Goal: Task Accomplishment & Management: Manage account settings

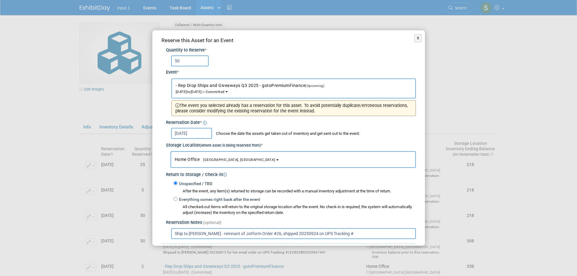
select select "11146711"
select select "11223761"
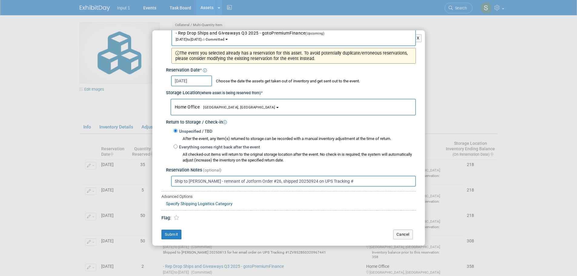
paste input "1ZV852B50321770357"
type input "Ship to Jessica Tang - remnant of Jotform Order #26, shipped 20250924 on UPS Tr…"
click at [169, 234] on button "Submit" at bounding box center [172, 235] width 20 height 10
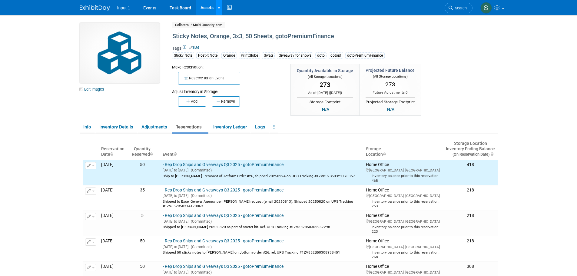
click at [220, 8] on icon at bounding box center [219, 8] width 2 height 4
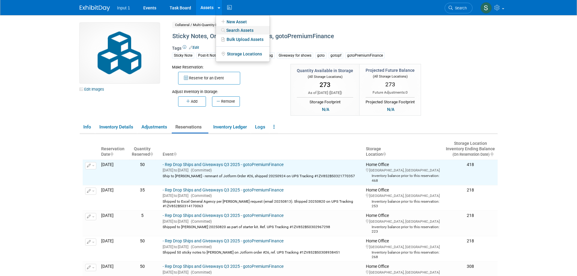
click at [231, 32] on link "Search Assets" at bounding box center [243, 30] width 54 height 8
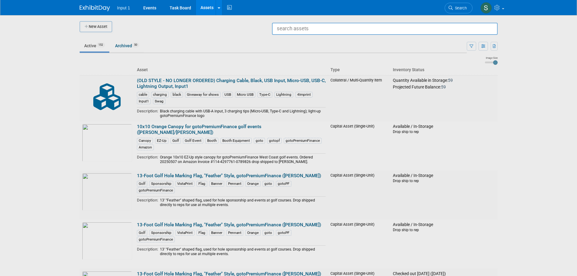
click at [326, 32] on input "text" at bounding box center [385, 29] width 226 height 12
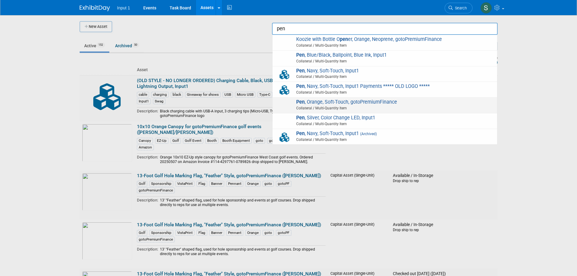
click at [322, 107] on span "Collateral / Multi-Quantity Item" at bounding box center [386, 107] width 217 height 5
type input "Pen, Orange, Soft-Touch, gotoPremiumFinance"
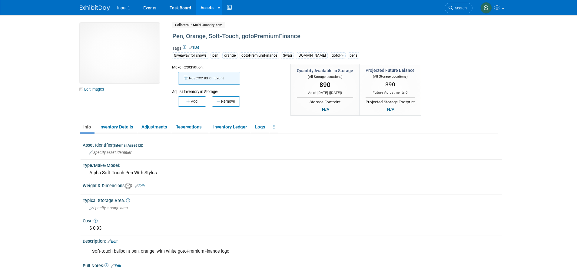
click at [204, 77] on button "Reserve for an Event" at bounding box center [209, 78] width 62 height 13
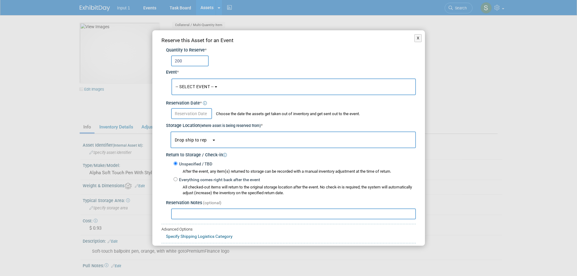
type input "200"
click at [201, 88] on span "-- SELECT EVENT --" at bounding box center [195, 86] width 38 height 5
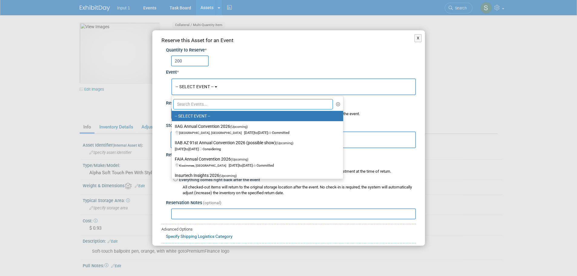
click at [197, 104] on input "text" at bounding box center [253, 104] width 160 height 10
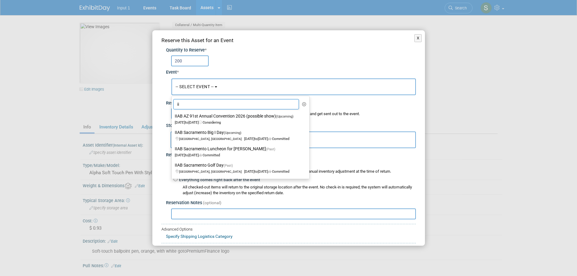
type input "i"
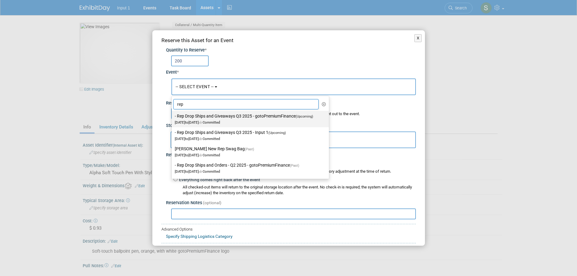
type input "rep"
click at [223, 118] on label "- Rep Drop Ships and Giveaways Q3 2025 - gotoPremiumFinance (Upcoming) Jul 1, 2…" at bounding box center [249, 119] width 148 height 14
click at [173, 118] on input "- Rep Drop Ships and Giveaways Q3 2025 - gotoPremiumFinance (Upcoming) Jul 1, 2…" at bounding box center [171, 116] width 4 height 4
select select "11146711"
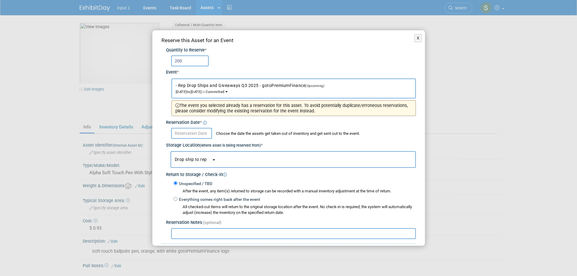
click at [185, 134] on input "text" at bounding box center [191, 133] width 41 height 11
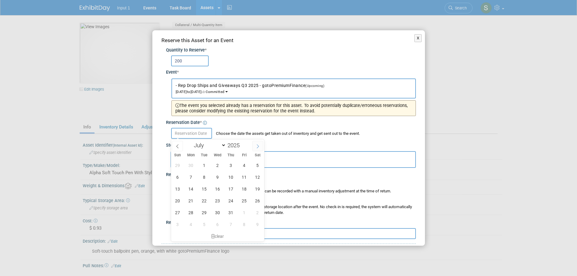
click at [259, 144] on icon at bounding box center [258, 146] width 4 height 4
select select "8"
click at [215, 201] on span "24" at bounding box center [218, 201] width 12 height 12
type input "[DATE]"
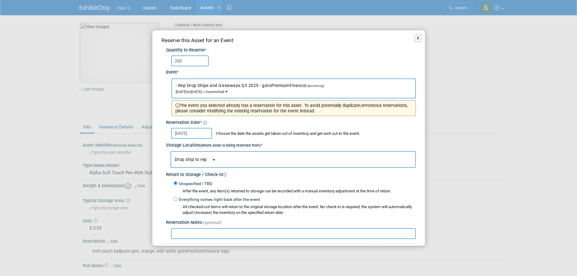
click at [220, 159] on button "Drop ship to rep" at bounding box center [293, 159] width 245 height 17
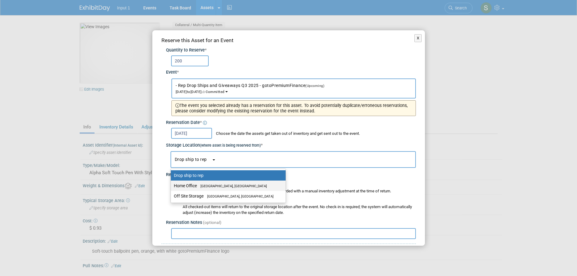
click at [204, 185] on span "[GEOGRAPHIC_DATA], [GEOGRAPHIC_DATA]" at bounding box center [232, 186] width 70 height 4
click at [172, 185] on input "Home Office Westlake Village, CA" at bounding box center [170, 186] width 4 height 4
select select "11223761"
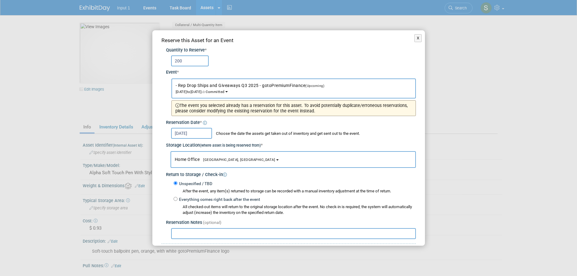
click at [201, 232] on input "text" at bounding box center [293, 233] width 245 height 11
paste input "1ZV852B50321770357"
drag, startPoint x: 174, startPoint y: 234, endPoint x: 173, endPoint y: 223, distance: 10.6
click at [174, 233] on input "1ZV852B50321770357" at bounding box center [293, 233] width 245 height 11
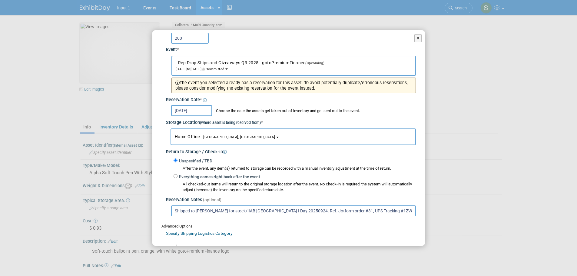
scroll to position [52, 0]
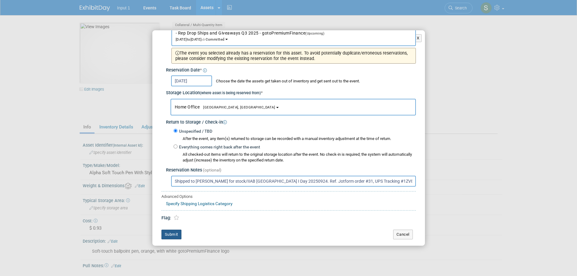
type input "Shipped to Jessica for stock/IIAB Sacramento I Day 20250924. Ref. Jotform order…"
click at [173, 234] on button "Submit" at bounding box center [172, 235] width 20 height 10
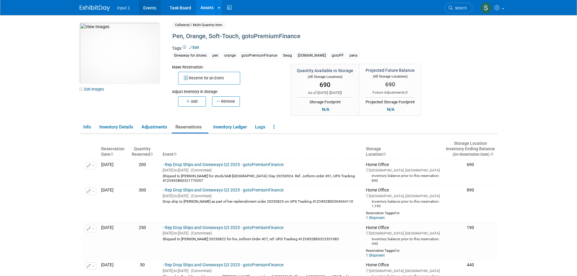
click at [155, 7] on link "Events" at bounding box center [150, 7] width 22 height 15
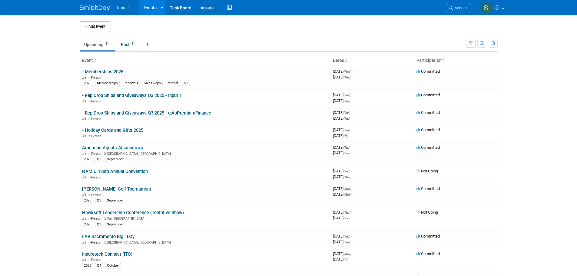
drag, startPoint x: 106, startPoint y: 146, endPoint x: 111, endPoint y: 145, distance: 4.7
click at [107, 146] on link "American Agents Alliance" at bounding box center [113, 147] width 62 height 5
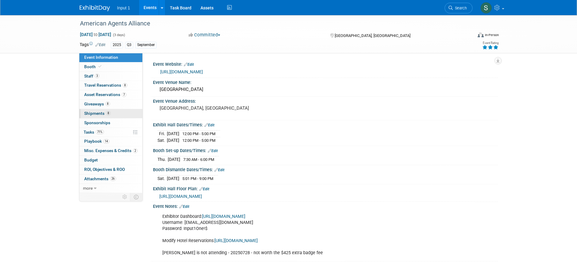
click at [95, 113] on span "Shipments 8" at bounding box center [97, 113] width 26 height 5
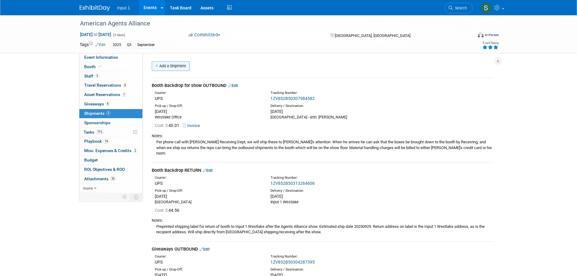
click at [179, 67] on link "Add a Shipment" at bounding box center [171, 66] width 38 height 10
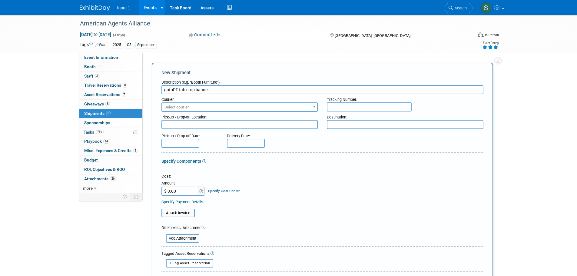
drag, startPoint x: 226, startPoint y: 91, endPoint x: 179, endPoint y: 93, distance: 47.0
click at [179, 93] on input "gotoPF tabletop banner" at bounding box center [323, 89] width 322 height 9
type input "gotoPF Tabletop Banner"
click at [355, 107] on input "text" at bounding box center [369, 106] width 85 height 9
paste input "1ZV852B50325913561"
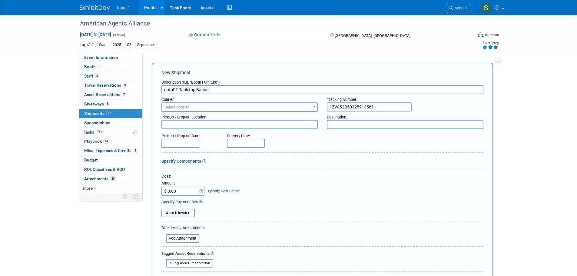
type input "1ZV852B50325913561"
click at [221, 108] on span "Select courier" at bounding box center [239, 107] width 155 height 8
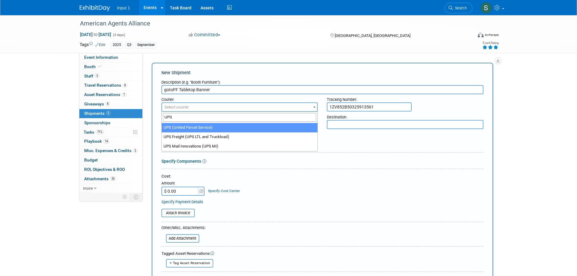
type input "UPS"
click at [246, 91] on input "gotoPF Tabletop Banner" at bounding box center [323, 89] width 322 height 9
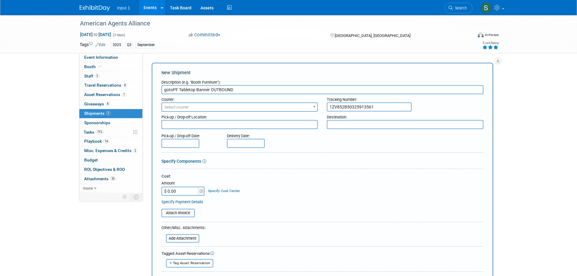
type input "gotoPF Tabletop Banner OUTBOUND"
click at [229, 107] on span "Select courier" at bounding box center [239, 107] width 155 height 8
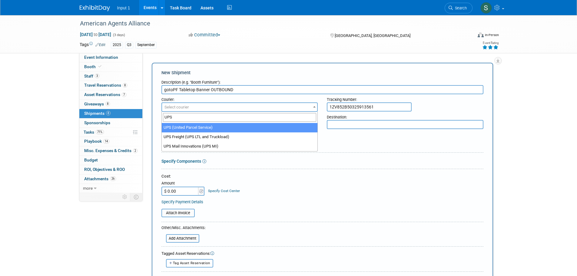
type input "UPS"
select select "508"
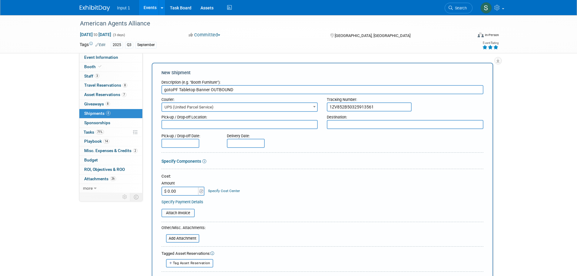
click at [199, 127] on textarea at bounding box center [240, 124] width 157 height 9
type textarea "i"
type textarea "Westlake"
type textarea "JW Marriott Palm Springs"
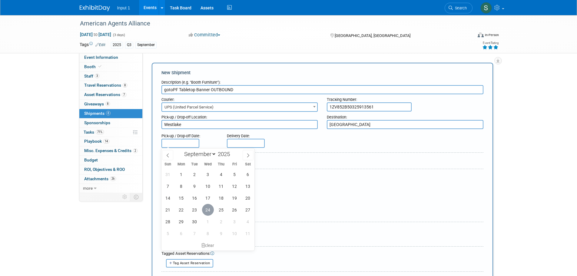
click at [208, 211] on span "24" at bounding box center [208, 210] width 12 height 12
type input "Sep 24, 2025"
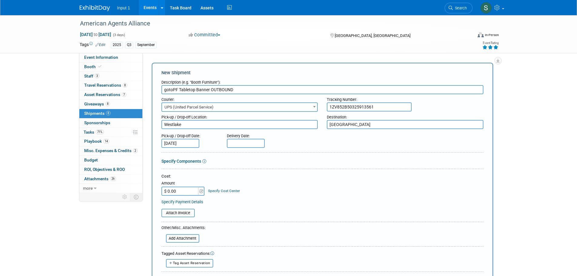
click at [242, 142] on input "text" at bounding box center [246, 143] width 38 height 9
click at [287, 211] on span "25" at bounding box center [287, 210] width 12 height 12
type input "Sep 25, 2025"
click at [188, 191] on input "$ 0.00" at bounding box center [181, 191] width 38 height 9
type input "$ 16.89"
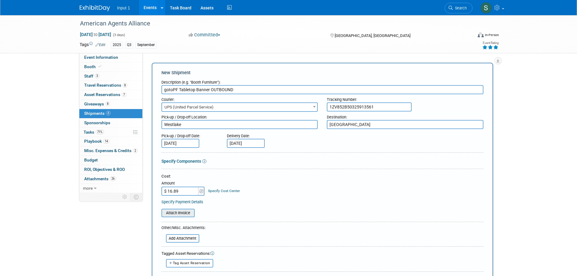
click at [187, 213] on input "file" at bounding box center [158, 212] width 72 height 7
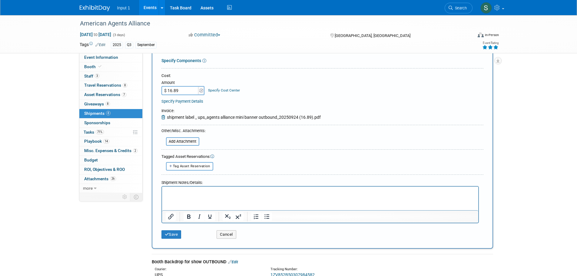
scroll to position [121, 0]
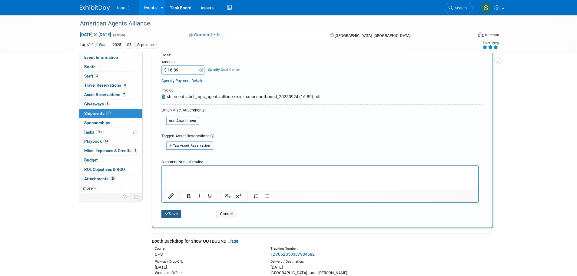
click at [170, 214] on button "Save" at bounding box center [172, 214] width 20 height 8
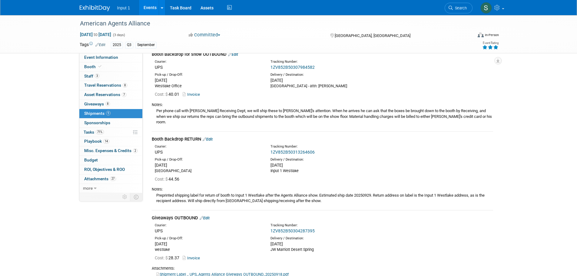
scroll to position [0, 0]
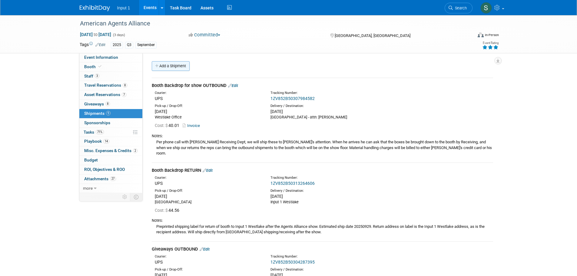
click at [178, 66] on link "Add a Shipment" at bounding box center [171, 66] width 38 height 10
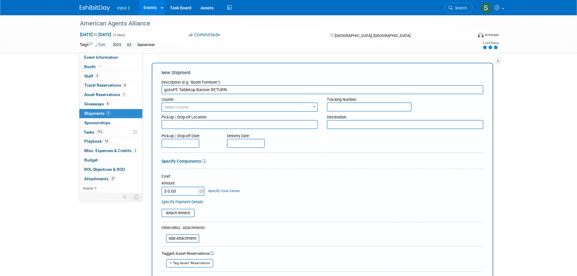
type input "gotoPF Tabletop Banner RETURN"
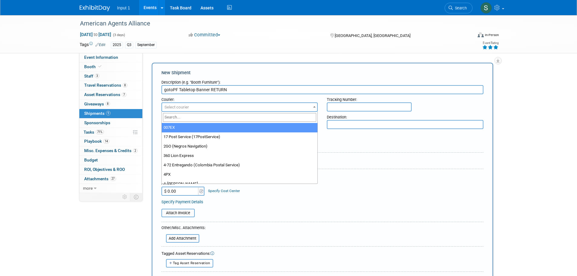
click at [217, 110] on span "Select courier" at bounding box center [239, 107] width 155 height 8
type input "UPS"
select select "508"
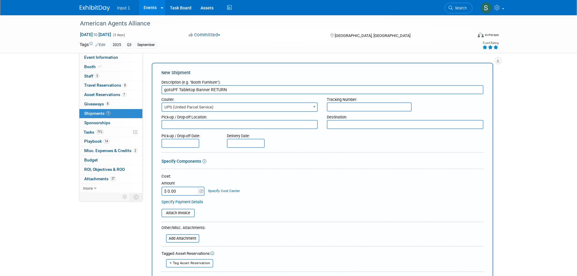
click at [340, 105] on input "text" at bounding box center [369, 106] width 85 height 9
paste input "1ZV852B50224674172"
type input "1ZV852B50224674172"
click at [262, 120] on textarea at bounding box center [240, 124] width 157 height 9
type textarea "j"
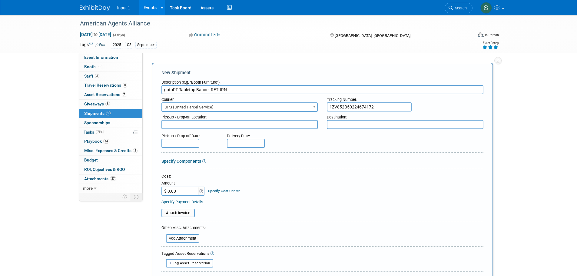
type textarea "j"
click at [178, 124] on textarea "JW Mariott Desert Springs" at bounding box center [240, 124] width 157 height 9
type textarea "JW Marriott Desert Springs"
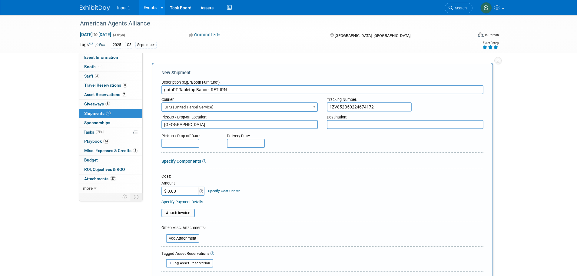
click at [330, 123] on textarea at bounding box center [405, 124] width 157 height 9
type textarea "W"
type textarea "Input 1 Westlake"
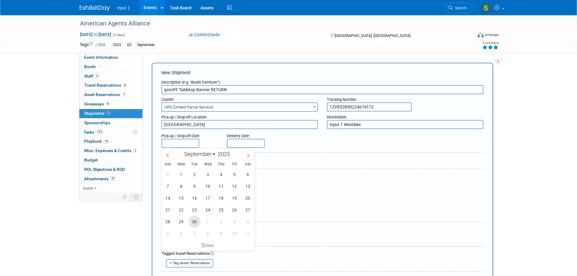
click at [189, 222] on span "30" at bounding box center [195, 222] width 12 height 12
type input "[DATE]"
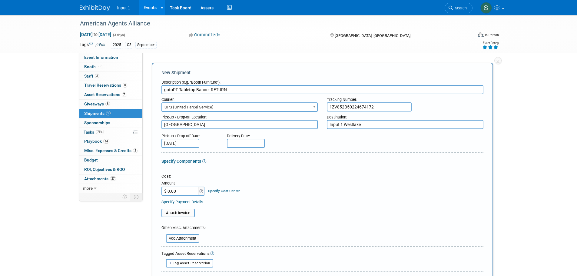
click at [234, 142] on input "text" at bounding box center [246, 143] width 38 height 9
click at [276, 222] on span "1" at bounding box center [274, 222] width 12 height 12
type input "Oct 1, 2025"
click at [324, 194] on div "Cost: Amount $ 0.00 Specify Cost Center Cost Center -- Not Specified --" at bounding box center [323, 185] width 322 height 22
click at [207, 188] on td "Specify Cost Center Cost Center -- Not Specified --" at bounding box center [222, 187] width 35 height 16
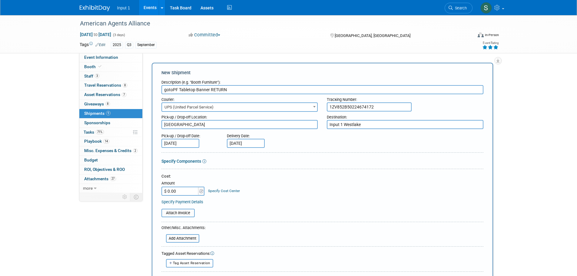
click at [186, 189] on input "$ 0.00" at bounding box center [181, 191] width 38 height 9
click at [246, 261] on div "Tag Asset Reservation <table style='display: inline-block; border-style:none;'>…" at bounding box center [323, 263] width 322 height 8
drag, startPoint x: 309, startPoint y: 261, endPoint x: 306, endPoint y: 260, distance: 3.4
click at [309, 261] on div "Tag Asset Reservation <table style='display: inline-block; border-style:none;'>…" at bounding box center [323, 263] width 322 height 8
click at [184, 191] on input "$ 0.00" at bounding box center [181, 191] width 38 height 9
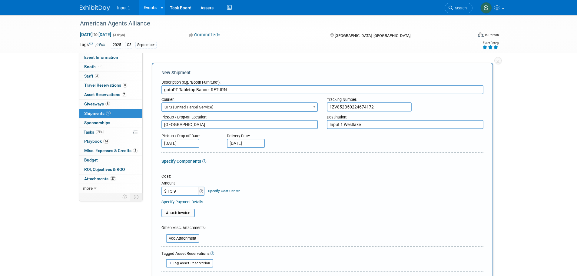
type input "$ 15.99"
click at [176, 215] on input "file" at bounding box center [158, 212] width 72 height 7
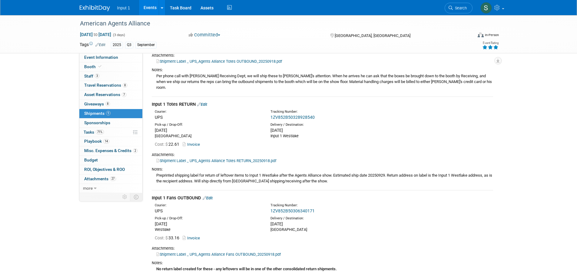
scroll to position [667, 0]
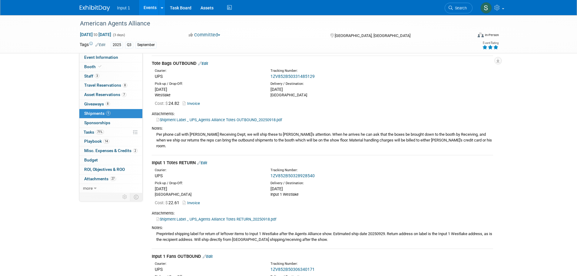
drag, startPoint x: 159, startPoint y: 215, endPoint x: 366, endPoint y: 221, distance: 207.1
click at [366, 231] on div "Preprinted shipping label for return of leftover items to Input 1 Westlake afte…" at bounding box center [323, 237] width 342 height 12
copy div "reprinted shipping label for return of leftover items to Input 1 Westlake after…"
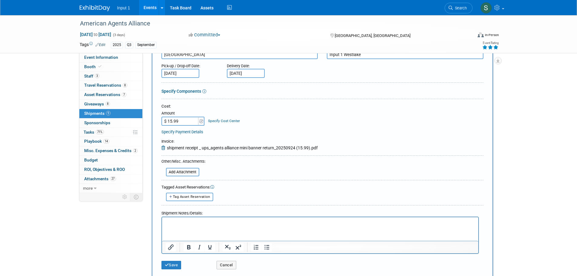
scroll to position [152, 0]
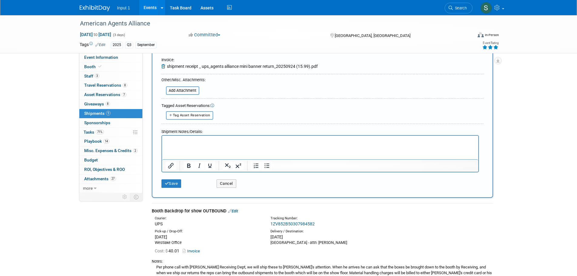
click at [177, 144] on html at bounding box center [320, 139] width 316 height 8
paste body "Rich Text Area. Press ALT-0 for help."
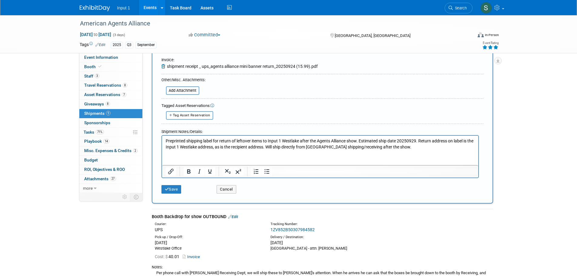
click at [409, 150] on html "Preprinted shipping label for return of leftover items to Input 1 Westlake afte…" at bounding box center [320, 142] width 316 height 14
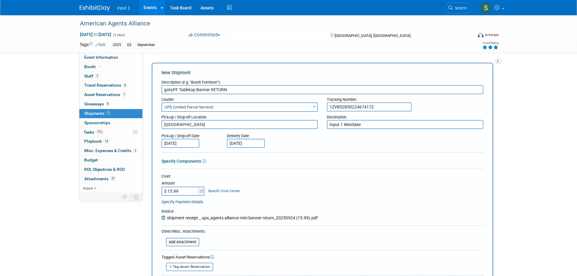
scroll to position [182, 0]
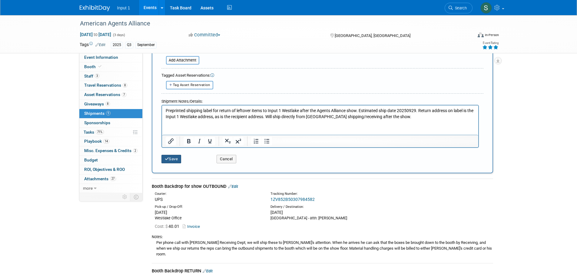
click at [178, 162] on button "Save" at bounding box center [172, 159] width 20 height 8
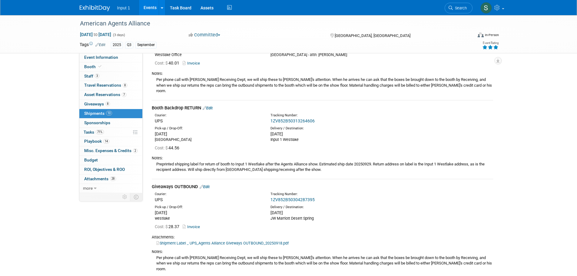
scroll to position [0, 0]
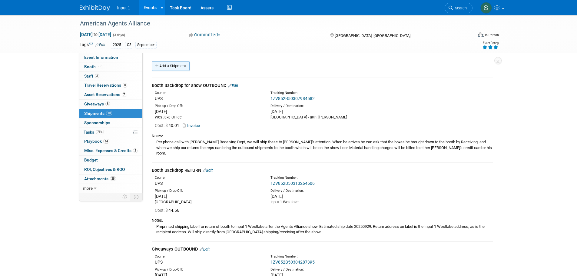
click at [168, 64] on link "Add a Shipment" at bounding box center [171, 66] width 38 height 10
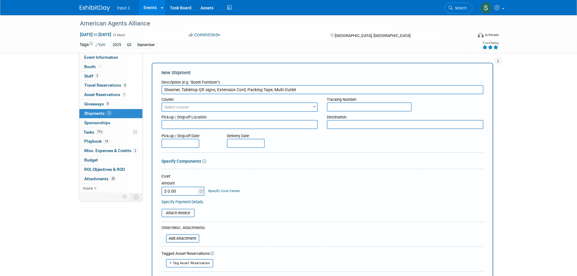
type input "Steamer, Tabletop QR signs, Extension Cord, Packing Tape, Multi Outlet"
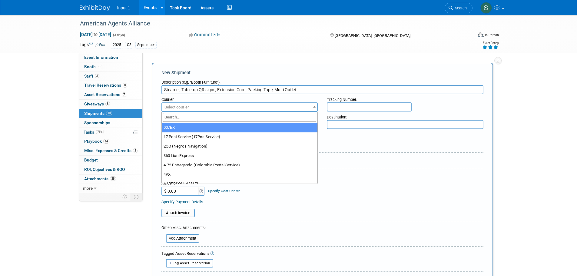
click at [213, 108] on span "Select courier" at bounding box center [239, 107] width 155 height 8
type input "ups"
select select "508"
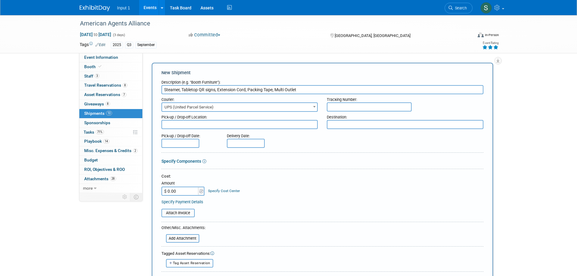
click at [344, 108] on input "text" at bounding box center [369, 106] width 85 height 9
paste input "1ZV852B50338408182"
type input "1ZV852B50338408182"
click at [269, 128] on textarea at bounding box center [240, 124] width 157 height 9
type textarea "U"
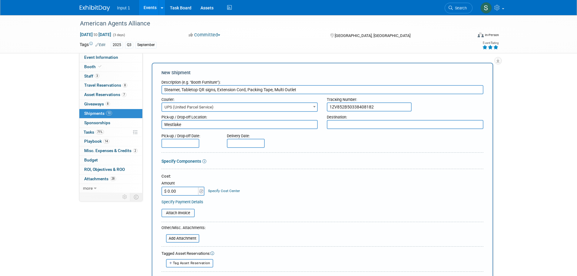
type textarea "Westlake"
type textarea "JW Marriott Desert Springs"
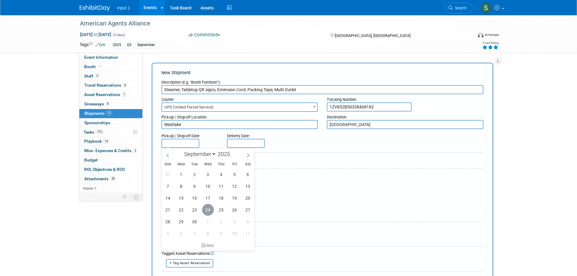
click at [208, 210] on span "24" at bounding box center [208, 210] width 12 height 12
type input "[DATE]"
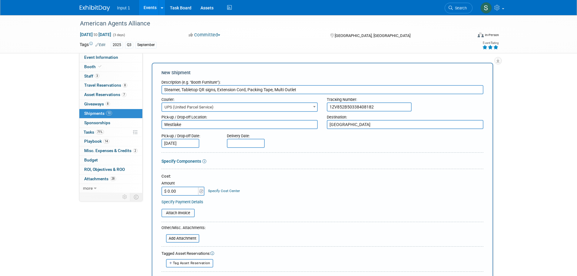
click at [238, 143] on input "text" at bounding box center [246, 143] width 38 height 9
click at [289, 210] on span "25" at bounding box center [287, 210] width 12 height 12
type input "Sep 25, 2025"
click at [176, 188] on input "$ 0.00" at bounding box center [181, 191] width 38 height 9
type input "$ 13.64"
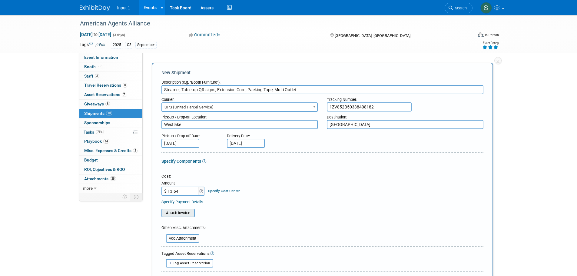
click at [180, 214] on input "file" at bounding box center [158, 212] width 72 height 7
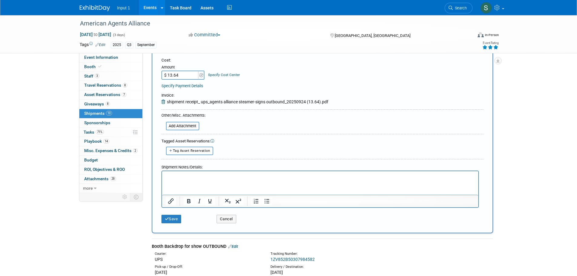
scroll to position [152, 0]
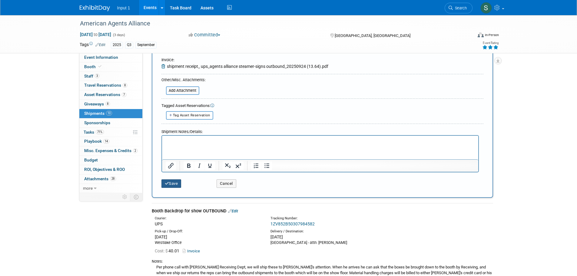
click at [173, 181] on button "Save" at bounding box center [172, 183] width 20 height 8
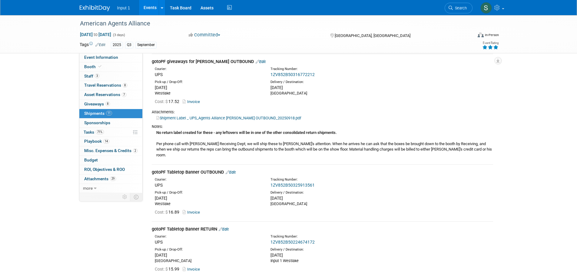
scroll to position [690, 0]
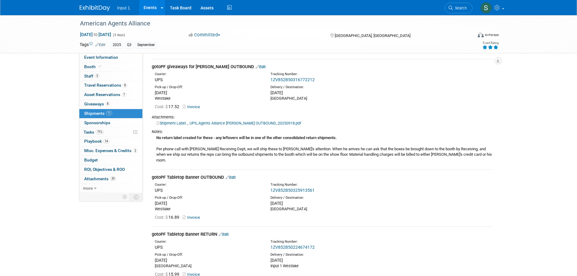
click at [309, 135] on div "No return label created for these - any leftovers will be in one of the other c…" at bounding box center [323, 149] width 342 height 29
drag, startPoint x: 343, startPoint y: 114, endPoint x: 157, endPoint y: 113, distance: 186.1
click at [157, 135] on div "No return label created for these - any leftovers will be in one of the other c…" at bounding box center [323, 149] width 342 height 29
copy b "No return label created for these - any leftovers will be in one of the other c…"
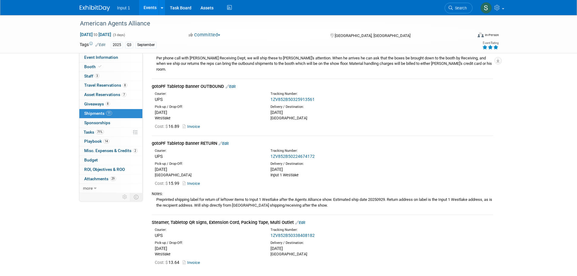
click at [302, 220] on link "Edit" at bounding box center [300, 222] width 10 height 5
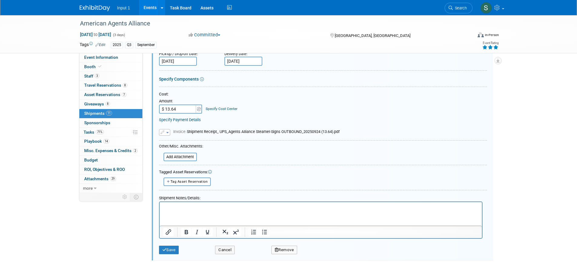
scroll to position [1017, 0]
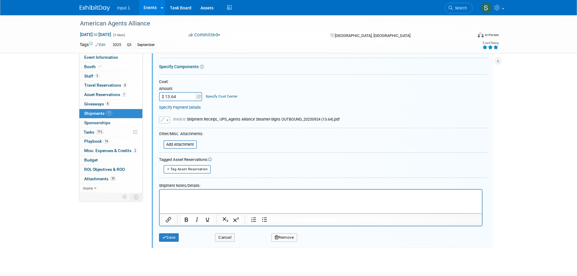
click at [195, 198] on html at bounding box center [320, 193] width 322 height 8
click at [173, 233] on button "Save" at bounding box center [169, 237] width 20 height 8
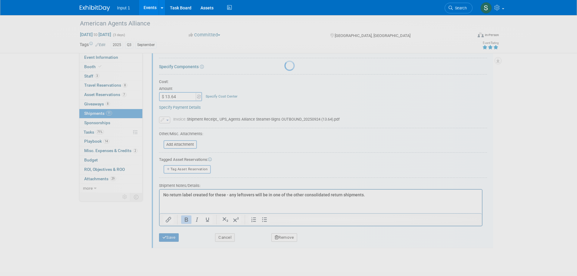
scroll to position [828, 0]
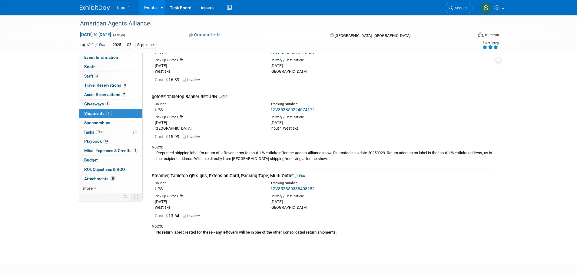
click at [350, 194] on div "Delivery / Destination:" at bounding box center [324, 196] width 107 height 5
click at [413, 210] on div "Cost: $ 13.64 Invoice" at bounding box center [322, 215] width 351 height 10
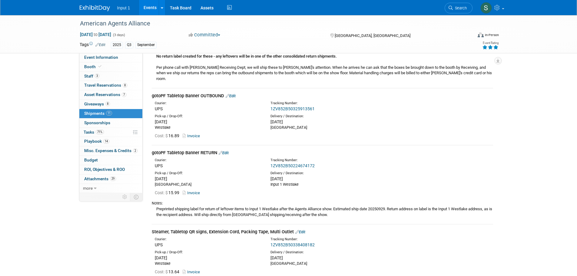
scroll to position [767, 0]
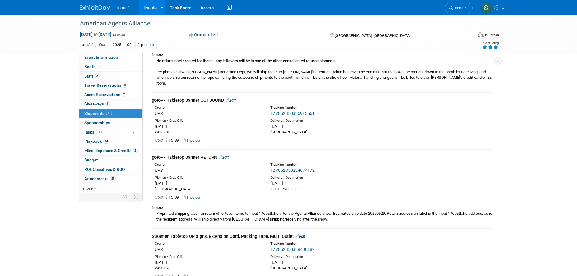
click at [303, 234] on link "Edit" at bounding box center [300, 236] width 10 height 5
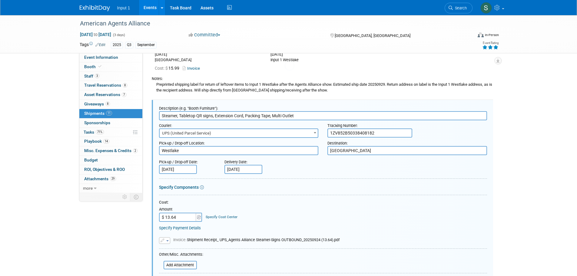
scroll to position [0, 0]
click at [302, 111] on input "Steamer, Tabletop QR signs, Extension Cord, Packing Tape, Multi Outlet" at bounding box center [323, 115] width 328 height 9
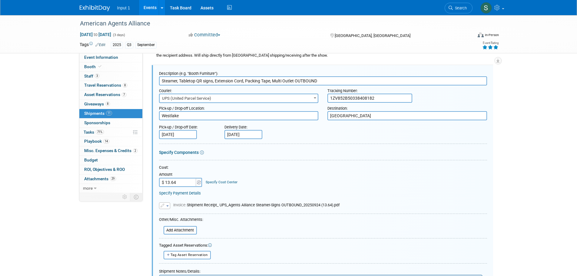
scroll to position [987, 0]
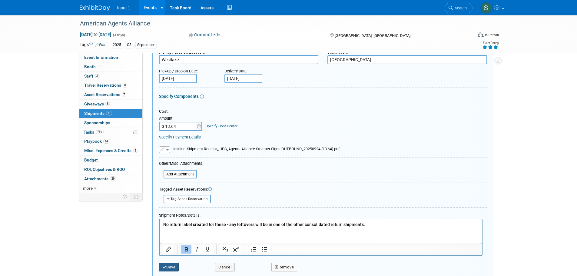
type input "Steamer, Tabletop QR signs, Extension Cord, Packing Tape, Multi Outlet OUTBOUND"
click at [171, 263] on button "Save" at bounding box center [169, 267] width 20 height 8
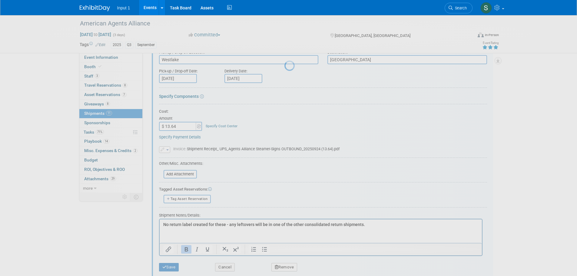
scroll to position [828, 0]
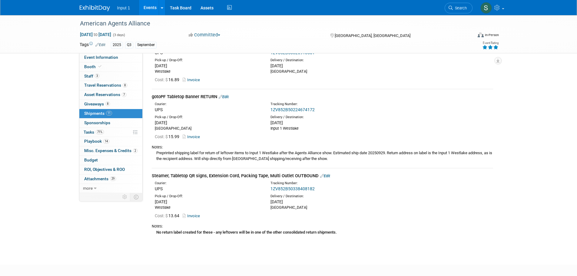
click at [150, 8] on link "Events" at bounding box center [150, 7] width 22 height 15
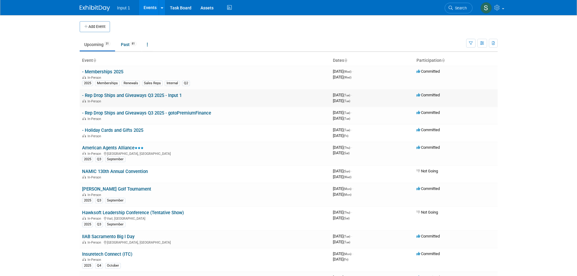
click at [119, 97] on link "- Rep Drop Ships and Giveaways Q3 2025 - Input 1" at bounding box center [132, 95] width 100 height 5
click at [131, 114] on link "- Rep Drop Ships and Giveaways Q3 2025 - gotoPremiumFinance" at bounding box center [146, 112] width 129 height 5
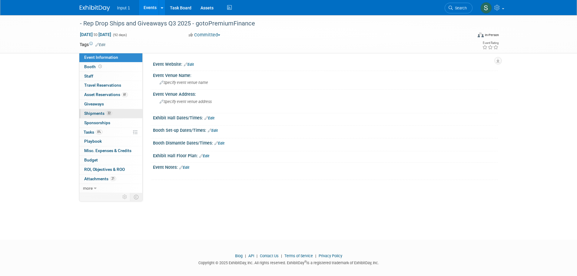
click at [97, 113] on span "Shipments 22" at bounding box center [98, 113] width 28 height 5
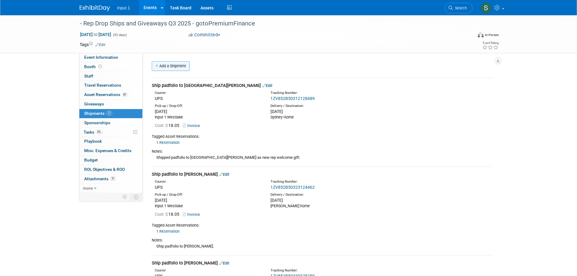
click at [172, 63] on link "Add a Shipment" at bounding box center [171, 66] width 38 height 10
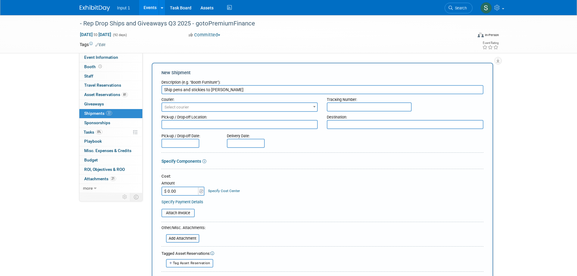
type input "Ship pens and stickies to [PERSON_NAME]"
click at [194, 109] on span "Select courier" at bounding box center [239, 107] width 155 height 8
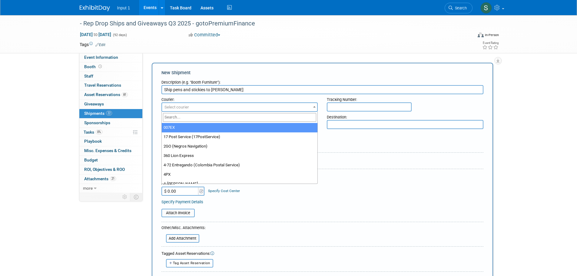
click at [191, 116] on input "search" at bounding box center [240, 117] width 154 height 9
type input "ups"
select select "508"
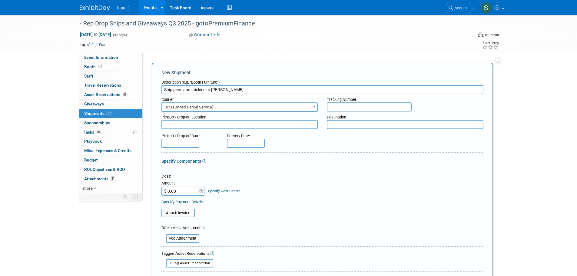
click at [348, 104] on input "text" at bounding box center [369, 106] width 85 height 9
paste input "1ZV852B50321770357"
type input "1ZV852B50321770357"
click at [203, 126] on textarea at bounding box center [240, 124] width 157 height 9
type textarea "Westlake"
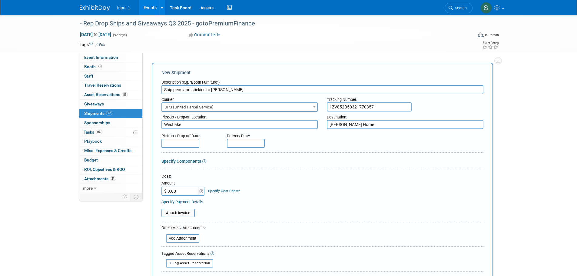
type textarea "[PERSON_NAME] Home"
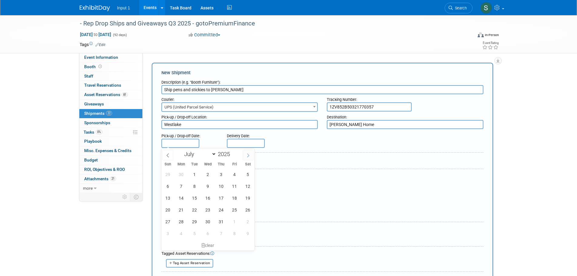
click at [249, 153] on icon at bounding box center [248, 155] width 4 height 4
select select "8"
click at [208, 211] on span "24" at bounding box center [208, 210] width 12 height 12
type input "[DATE]"
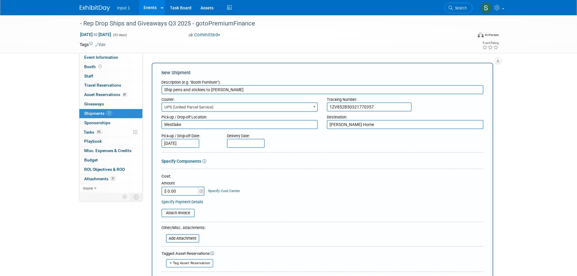
click at [247, 141] on input "text" at bounding box center [246, 143] width 38 height 9
click at [314, 157] on span at bounding box center [313, 155] width 11 height 10
select select "8"
click at [299, 211] on span "26" at bounding box center [300, 210] width 12 height 12
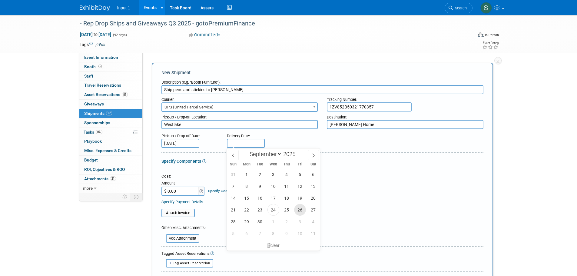
type input "[DATE]"
click at [177, 190] on input "$ 0.00" at bounding box center [181, 191] width 38 height 9
type input "$ 39.85"
click at [325, 219] on form "Description (e.g. "Booth Furniture"): Ship pens and stickies to [PERSON_NAME] C…" at bounding box center [323, 204] width 322 height 255
click at [297, 46] on td at bounding box center [266, 45] width 322 height 6
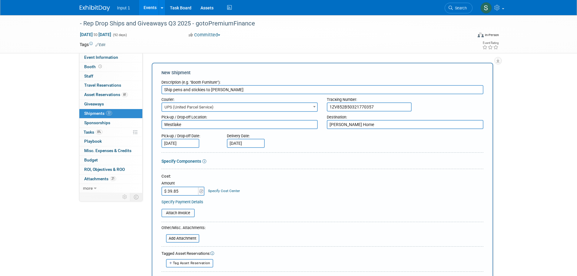
click at [308, 144] on div "Pick-up / Drop-off Date: [DATE] Delivery Date: [DATE]" at bounding box center [322, 139] width 331 height 17
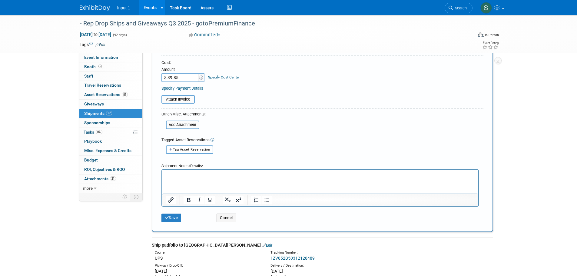
scroll to position [152, 0]
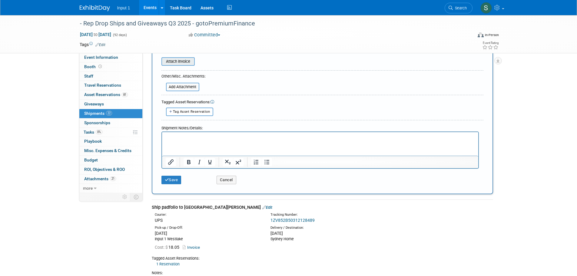
click at [170, 60] on input "file" at bounding box center [158, 61] width 72 height 7
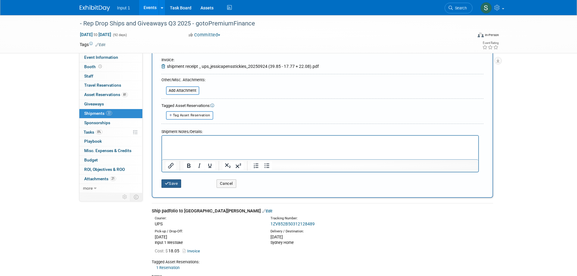
click at [175, 184] on button "Save" at bounding box center [172, 183] width 20 height 8
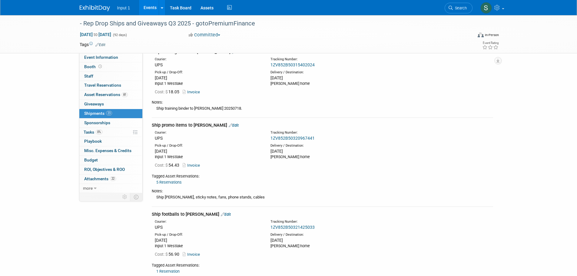
scroll to position [1645, 0]
